Goal: Information Seeking & Learning: Learn about a topic

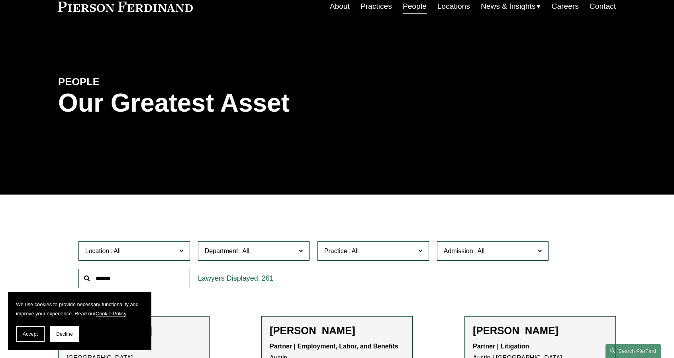
scroll to position [40, 0]
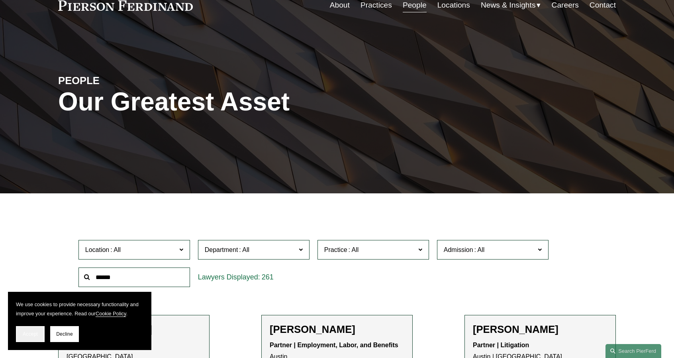
click at [37, 335] on span "Accept" at bounding box center [30, 334] width 15 height 6
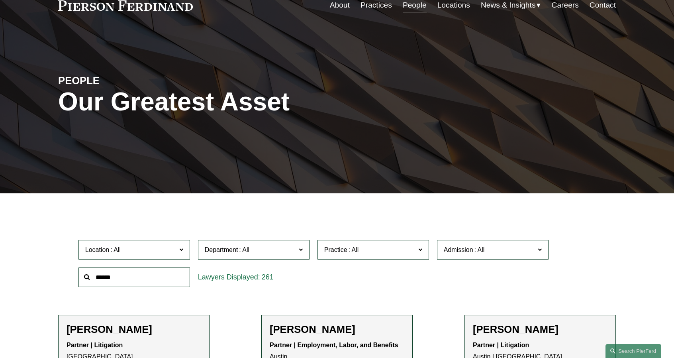
click at [102, 282] on input "text" at bounding box center [133, 277] width 111 height 20
type input "******"
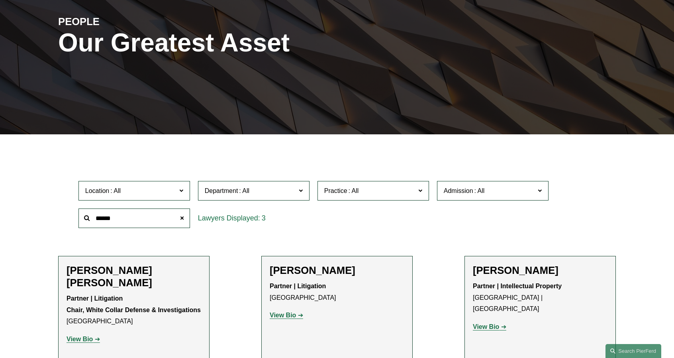
scroll to position [199, 0]
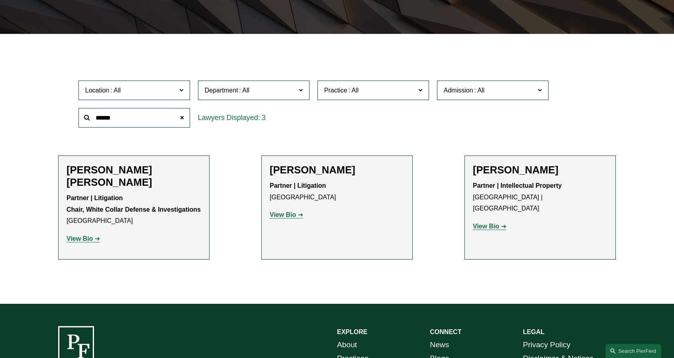
click at [293, 215] on strong "View Bio" at bounding box center [283, 214] width 26 height 7
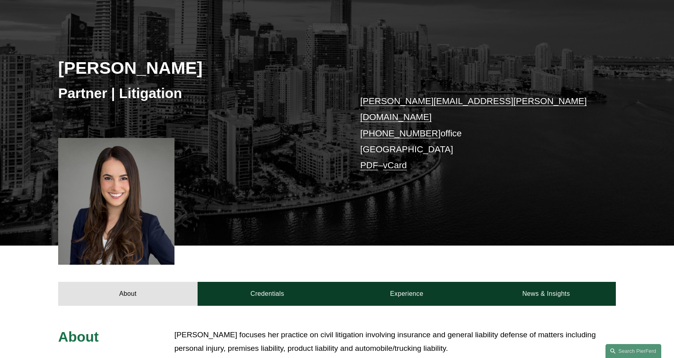
scroll to position [199, 0]
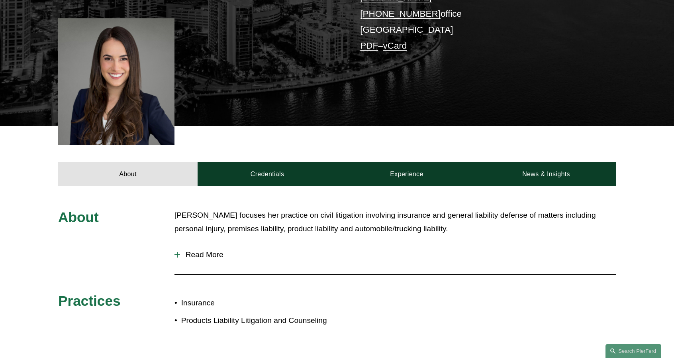
click at [210, 250] on span "Read More" at bounding box center [398, 254] width 436 height 9
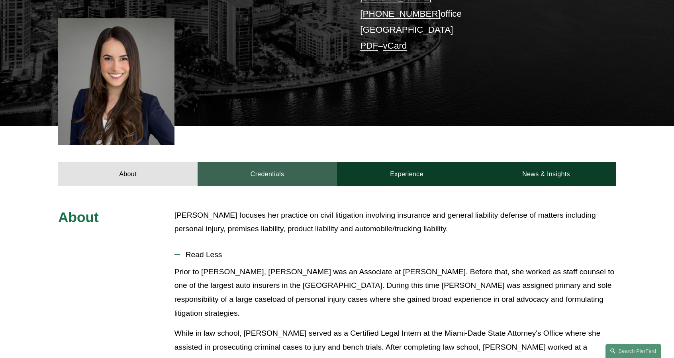
click at [251, 168] on link "Credentials" at bounding box center [266, 174] width 139 height 24
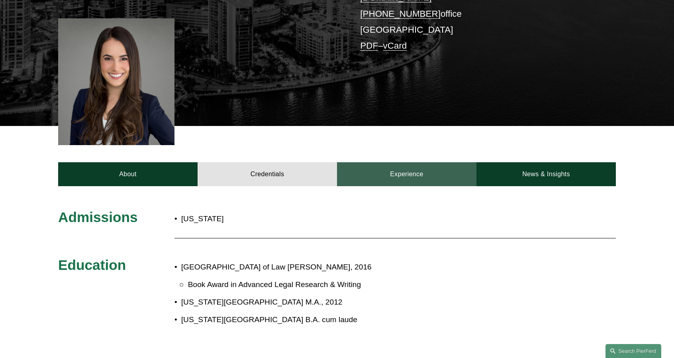
click at [412, 165] on link "Experience" at bounding box center [406, 174] width 139 height 24
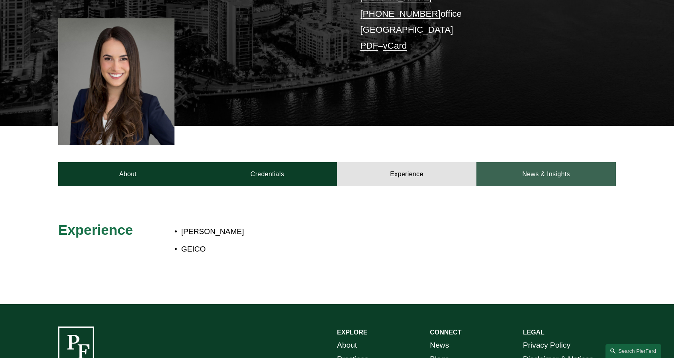
click at [547, 166] on link "News & Insights" at bounding box center [545, 174] width 139 height 24
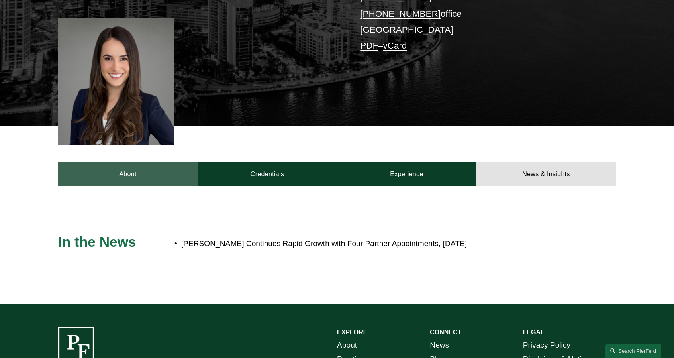
click at [146, 171] on link "About" at bounding box center [127, 174] width 139 height 24
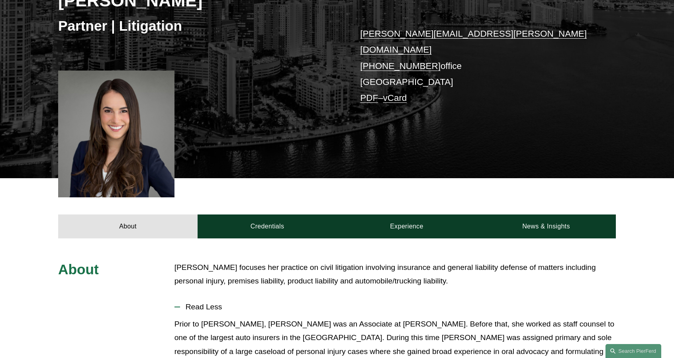
scroll to position [159, 0]
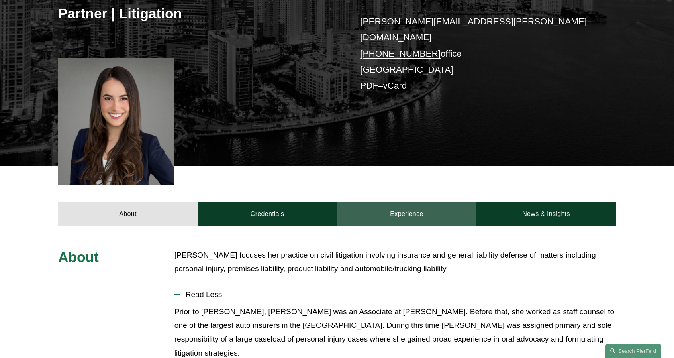
click at [395, 202] on link "Experience" at bounding box center [406, 214] width 139 height 24
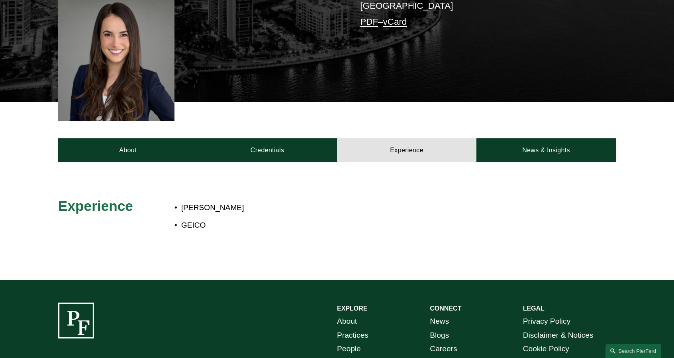
scroll to position [279, 0]
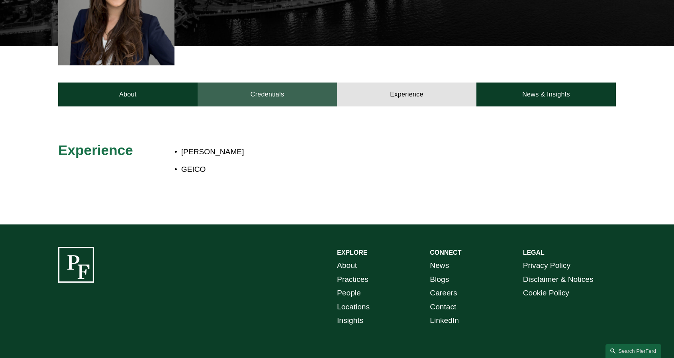
click at [268, 86] on link "Credentials" at bounding box center [266, 94] width 139 height 24
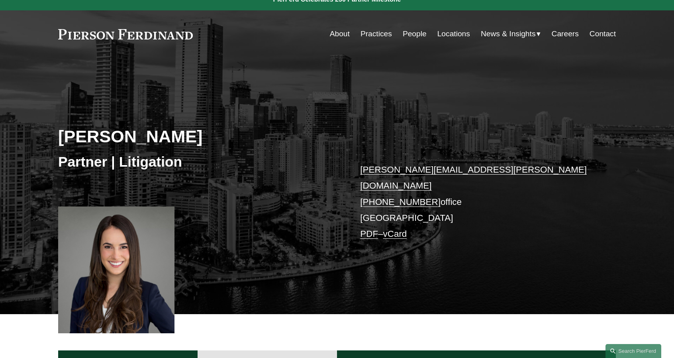
scroll to position [0, 0]
